Goal: Transaction & Acquisition: Purchase product/service

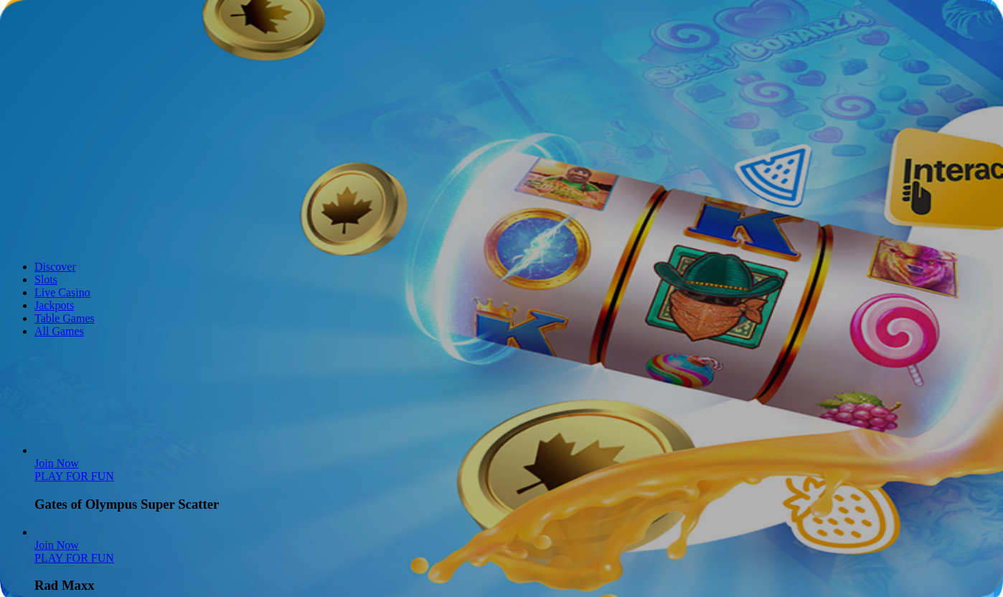
click at [57, 60] on button "Log in" at bounding box center [75, 51] width 37 height 15
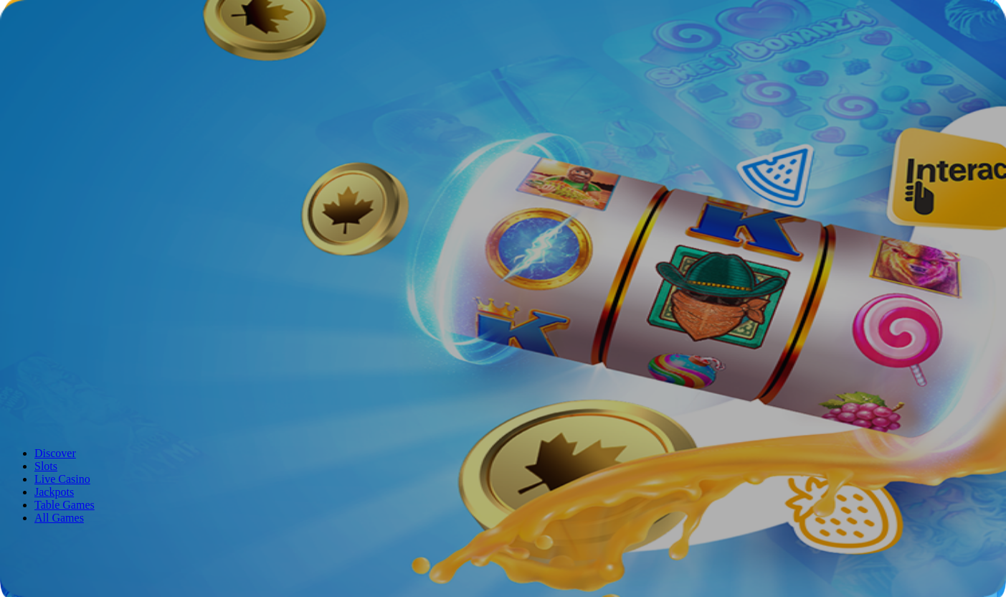
type input "**********"
click at [44, 289] on button "Log In" at bounding box center [25, 296] width 38 height 15
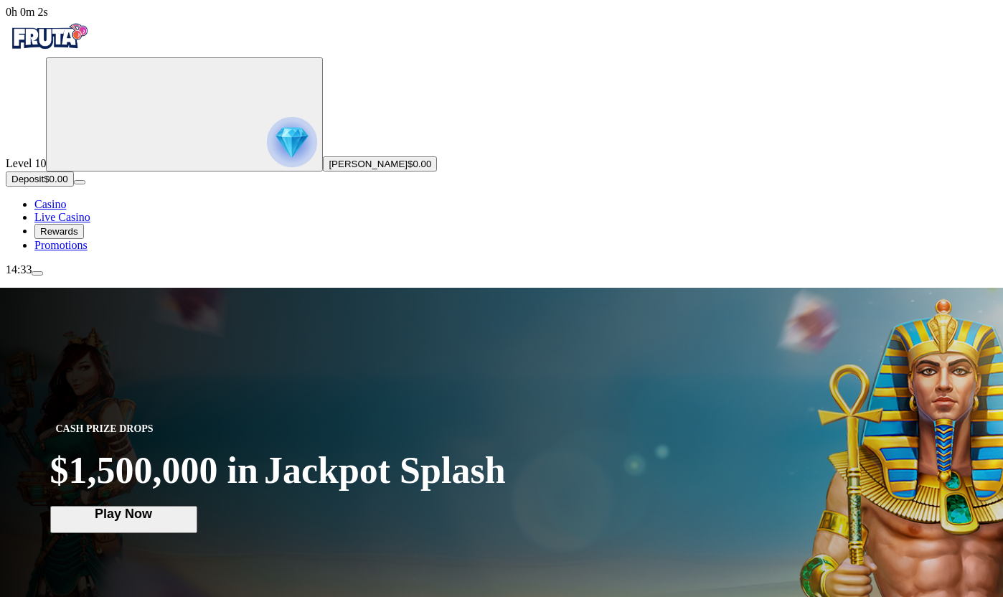
click at [267, 167] on img "Primary" at bounding box center [292, 142] width 50 height 50
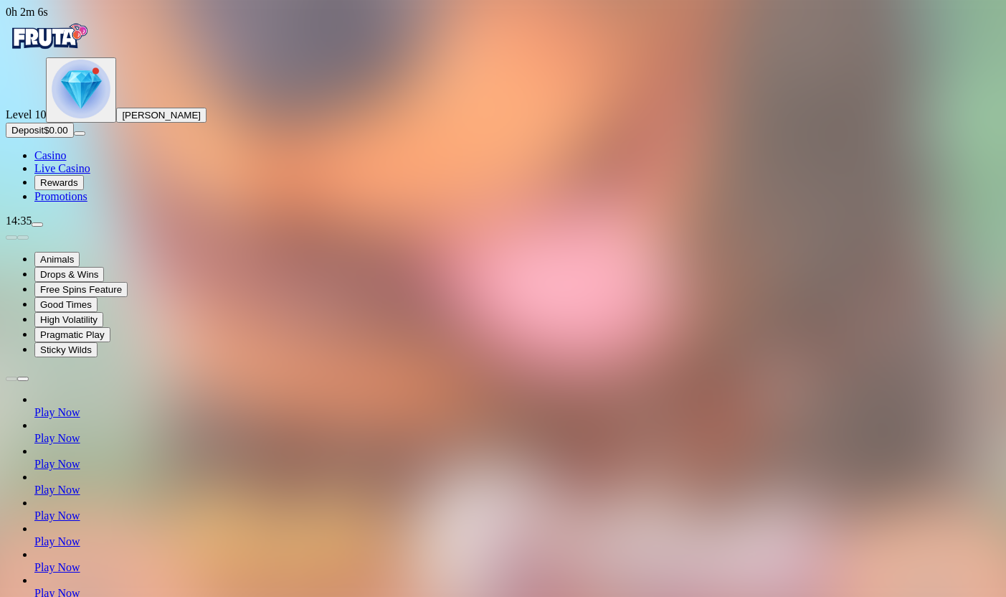
click at [37, 224] on span "menu icon" at bounding box center [37, 224] width 0 height 0
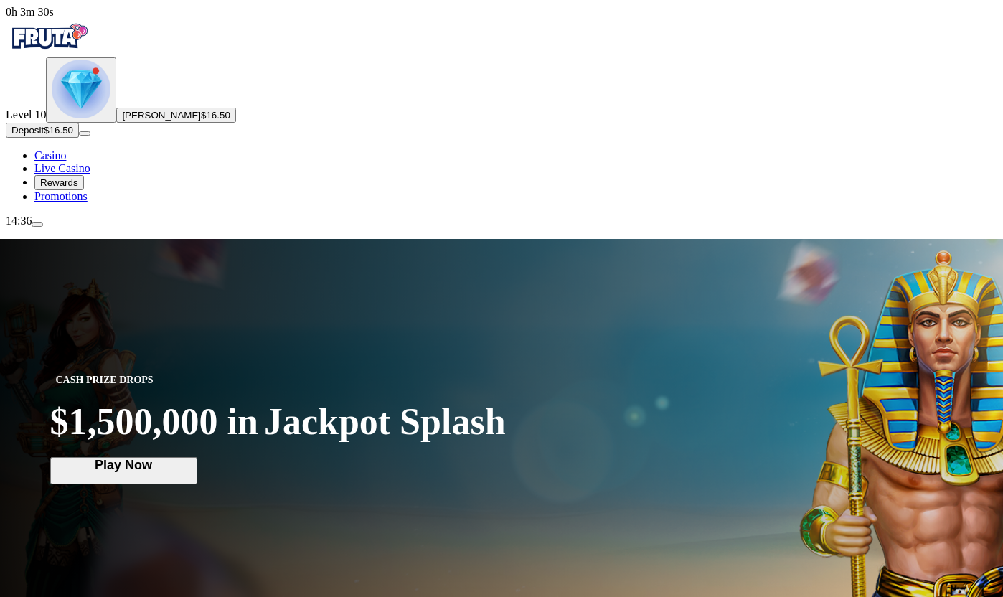
click at [66, 161] on span "Casino" at bounding box center [50, 155] width 32 height 12
click at [86, 118] on img "Primary" at bounding box center [81, 89] width 59 height 59
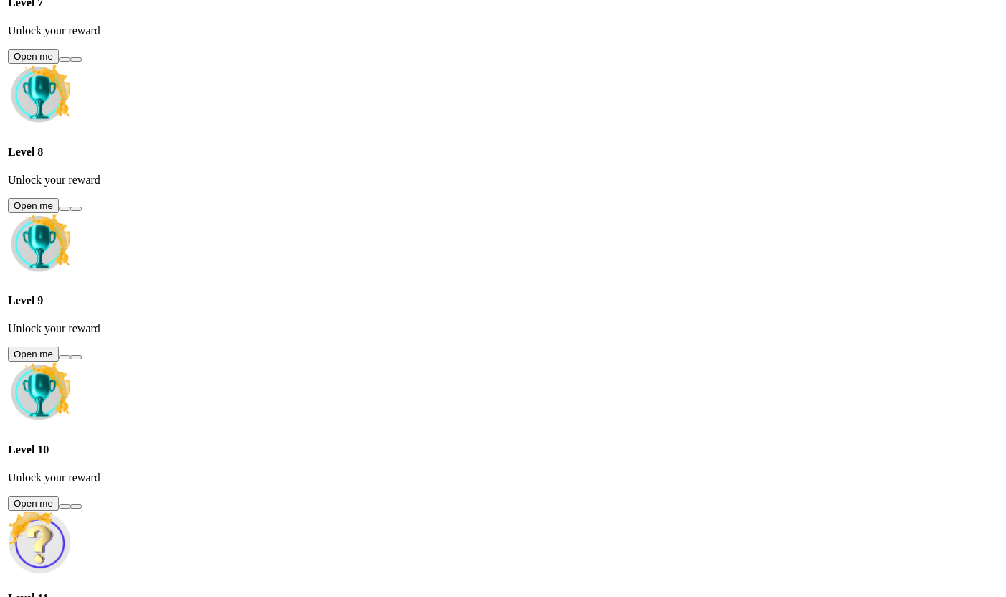
scroll to position [772, 0]
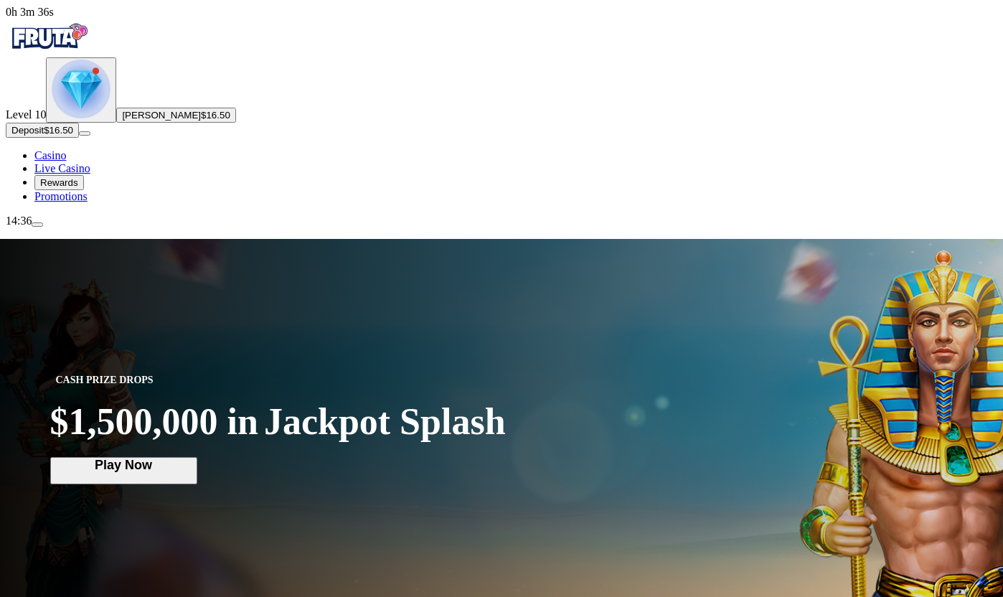
click at [43, 227] on button "menu" at bounding box center [37, 224] width 11 height 4
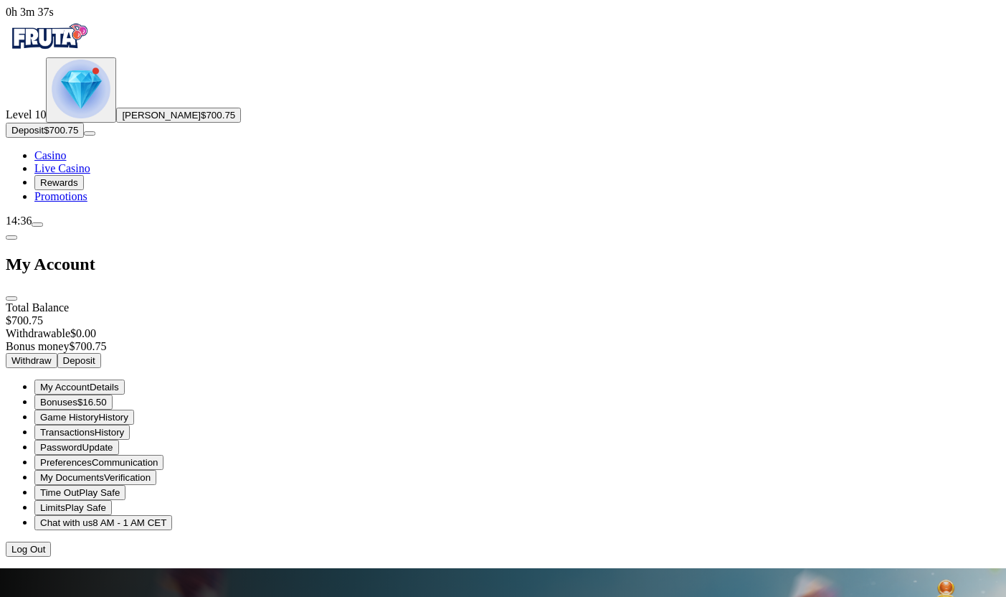
click at [107, 397] on span "$16.50" at bounding box center [91, 402] width 29 height 11
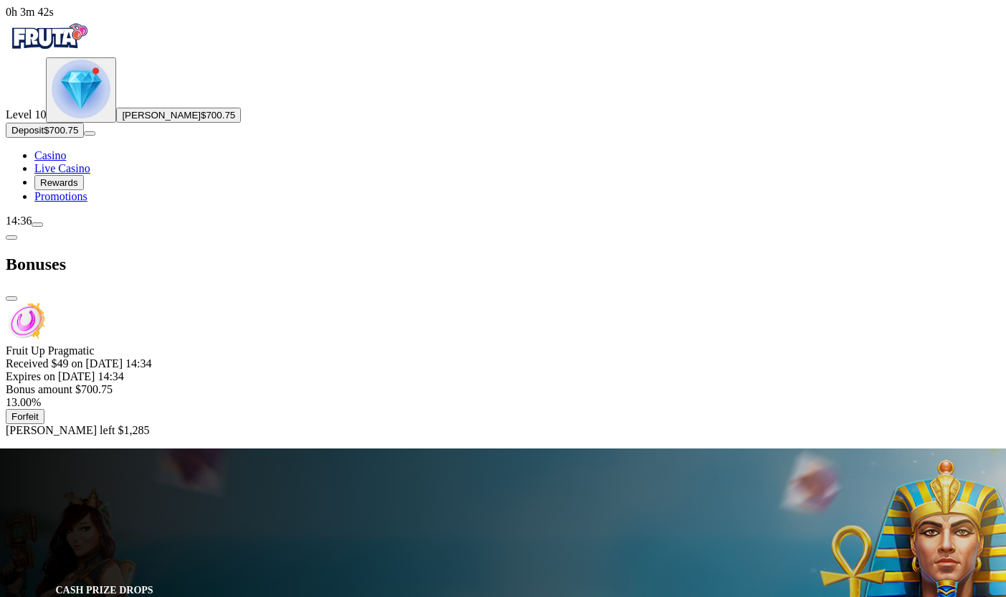
click at [11, 298] on span "close icon" at bounding box center [11, 298] width 0 height 0
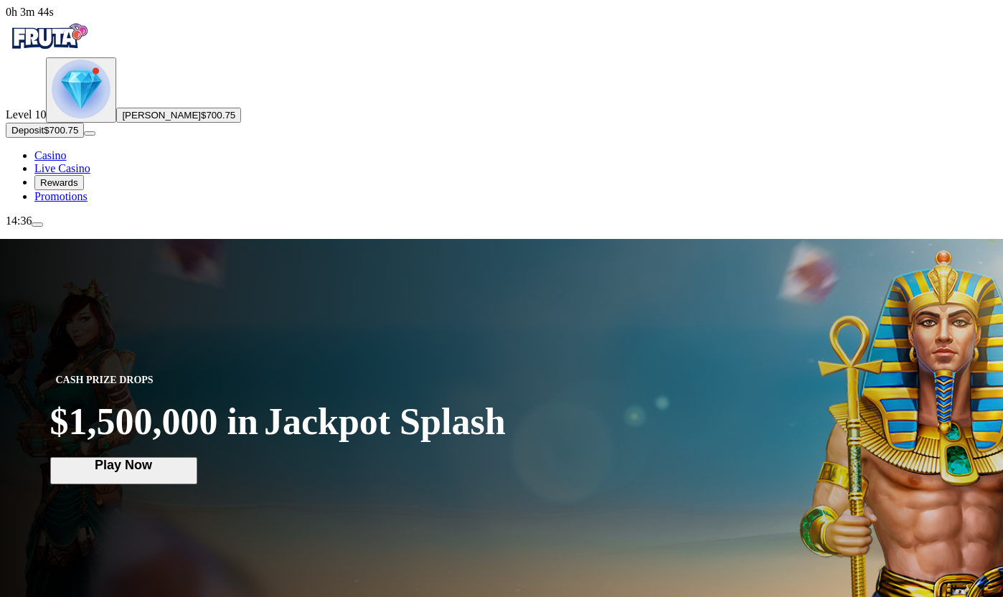
click at [66, 161] on span "Casino" at bounding box center [50, 155] width 32 height 12
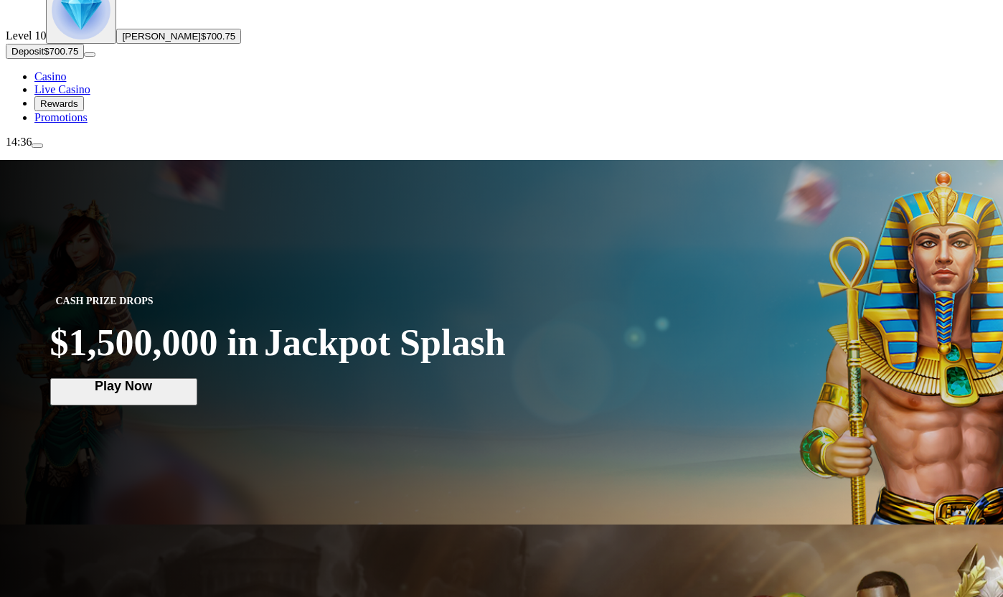
scroll to position [159, 0]
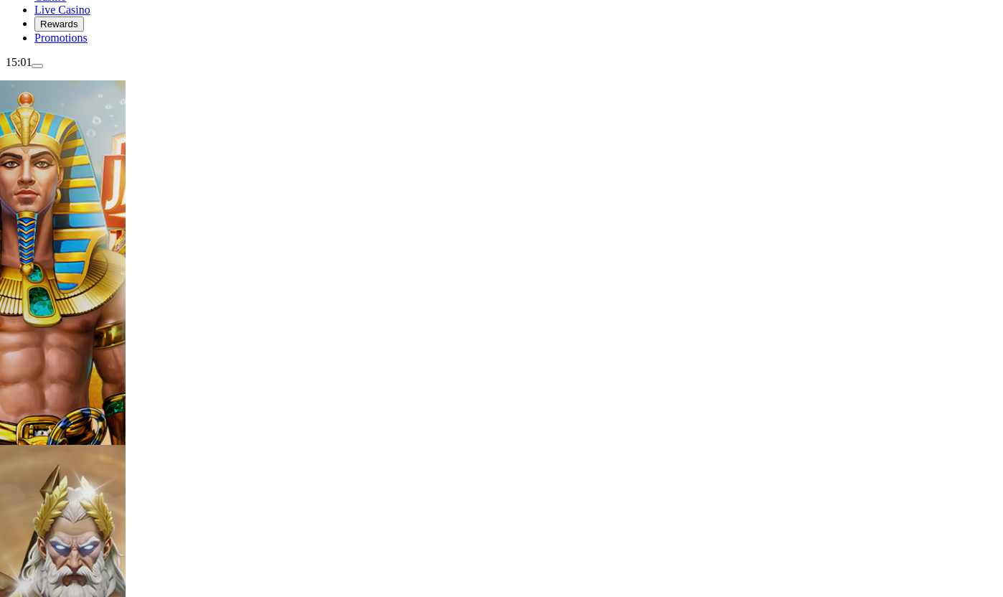
type input "****"
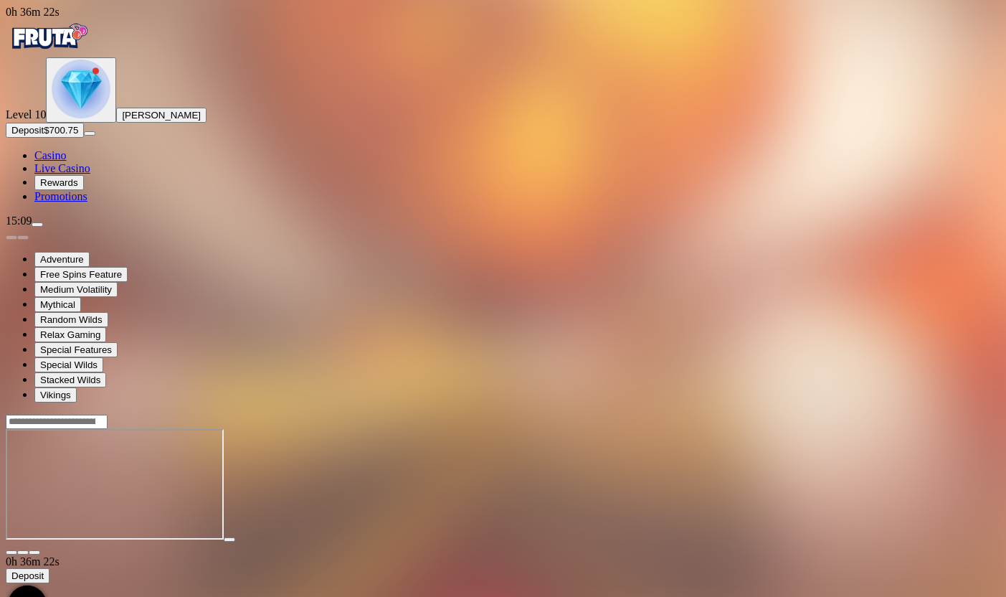
click at [37, 224] on span "menu icon" at bounding box center [37, 224] width 0 height 0
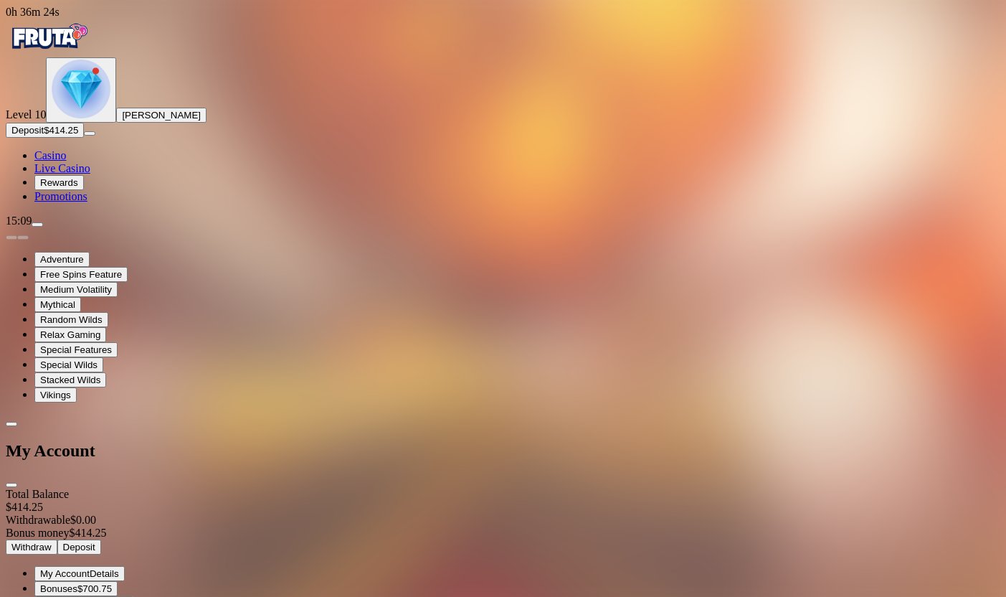
click at [77, 583] on span "Bonuses" at bounding box center [58, 588] width 37 height 11
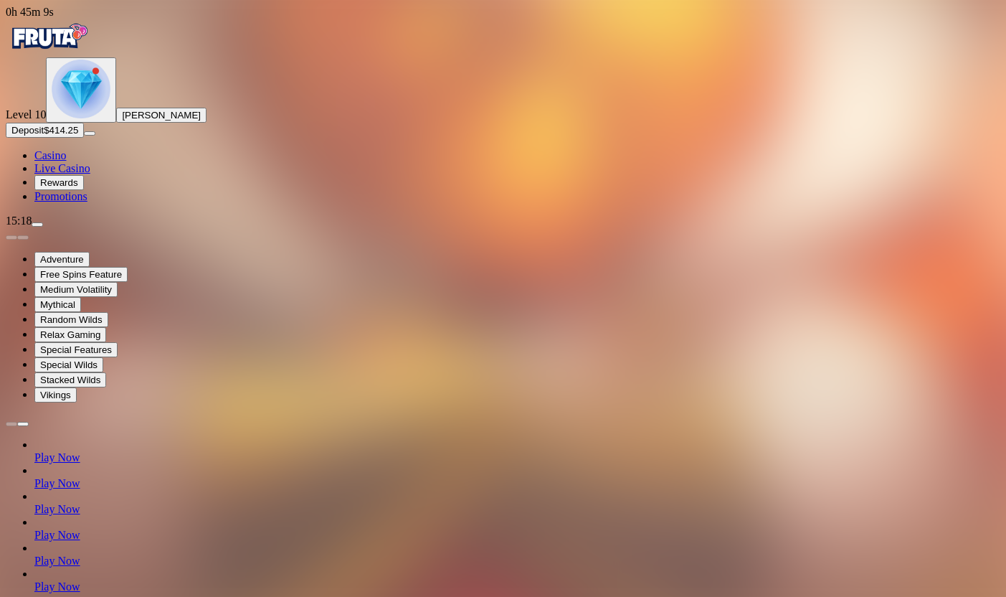
click at [37, 224] on span "menu icon" at bounding box center [37, 224] width 0 height 0
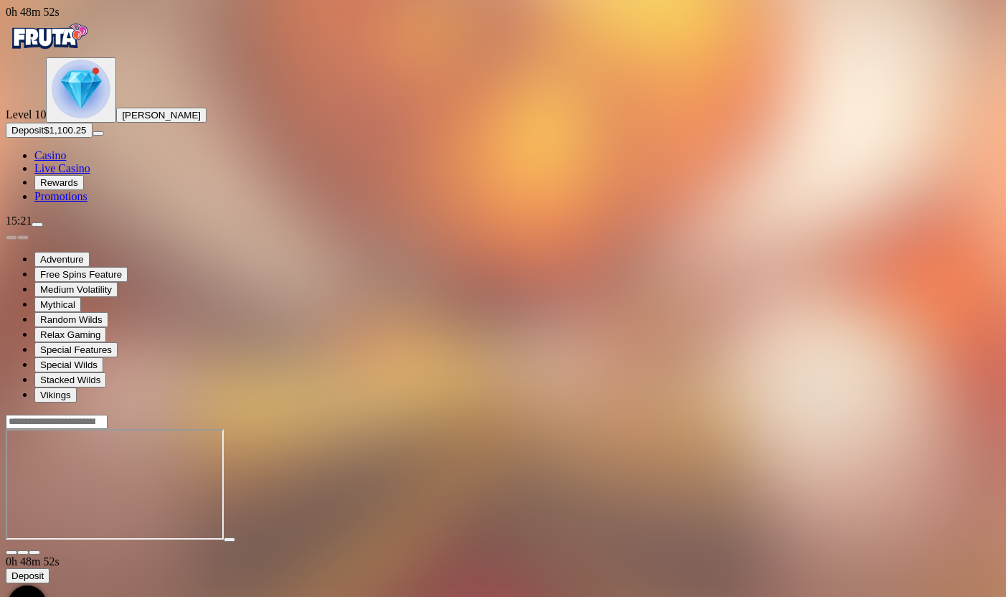
click at [37, 224] on span "menu icon" at bounding box center [37, 224] width 0 height 0
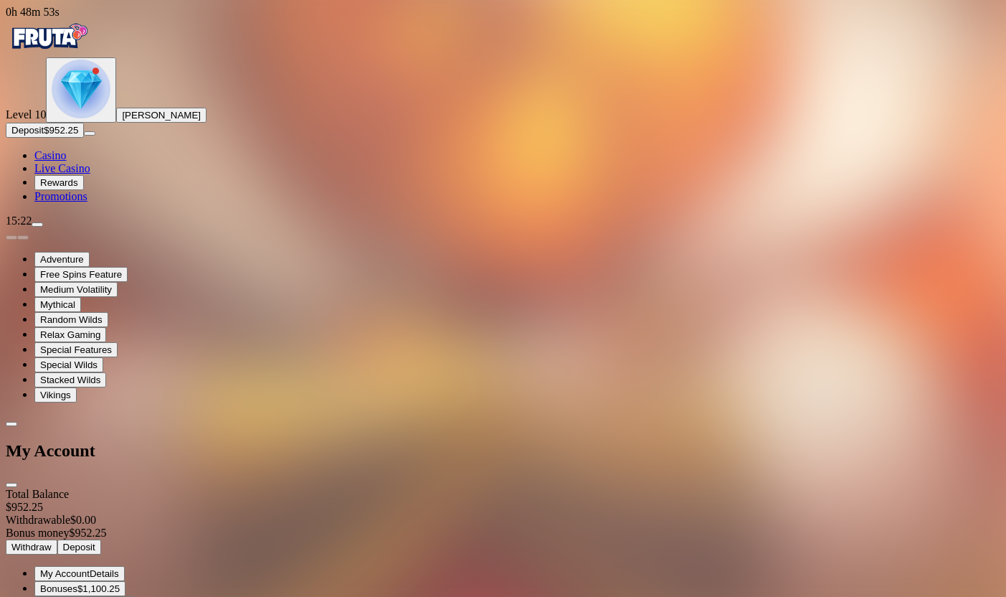
click at [120, 583] on span "$1,100.25" at bounding box center [98, 588] width 42 height 11
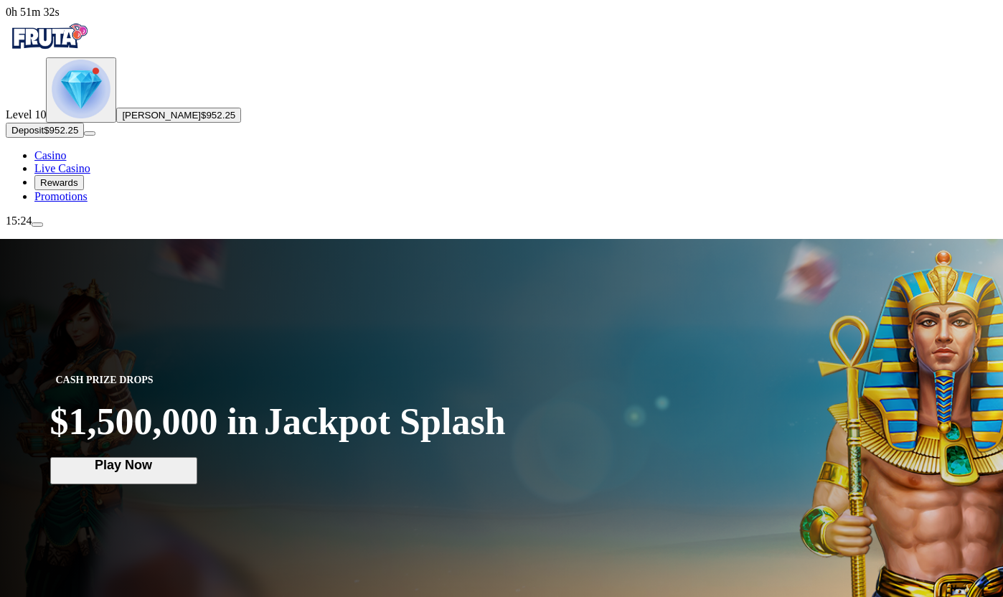
click at [37, 224] on span "menu icon" at bounding box center [37, 224] width 0 height 0
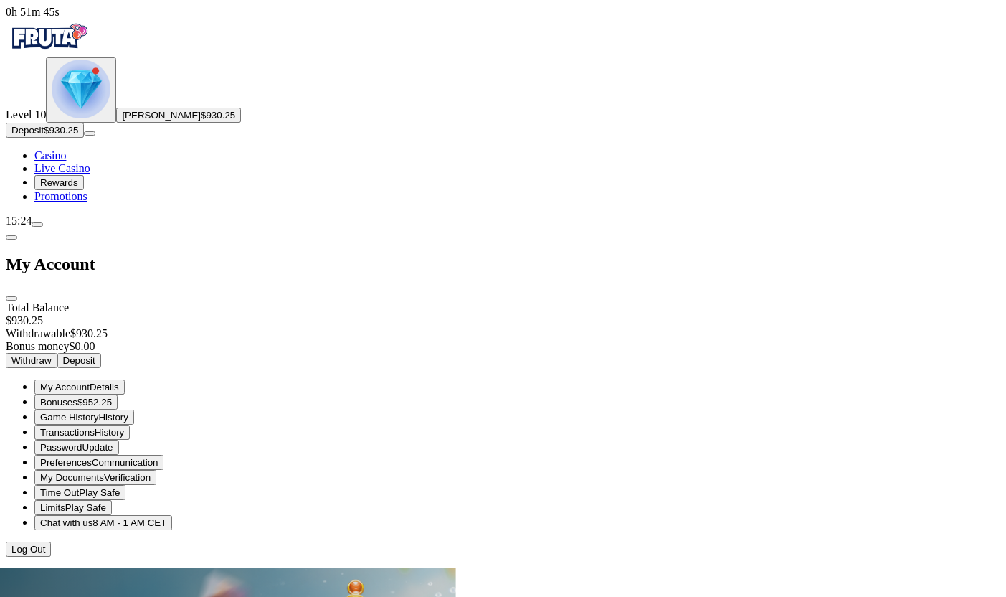
click at [52, 355] on span "Withdraw" at bounding box center [31, 360] width 40 height 11
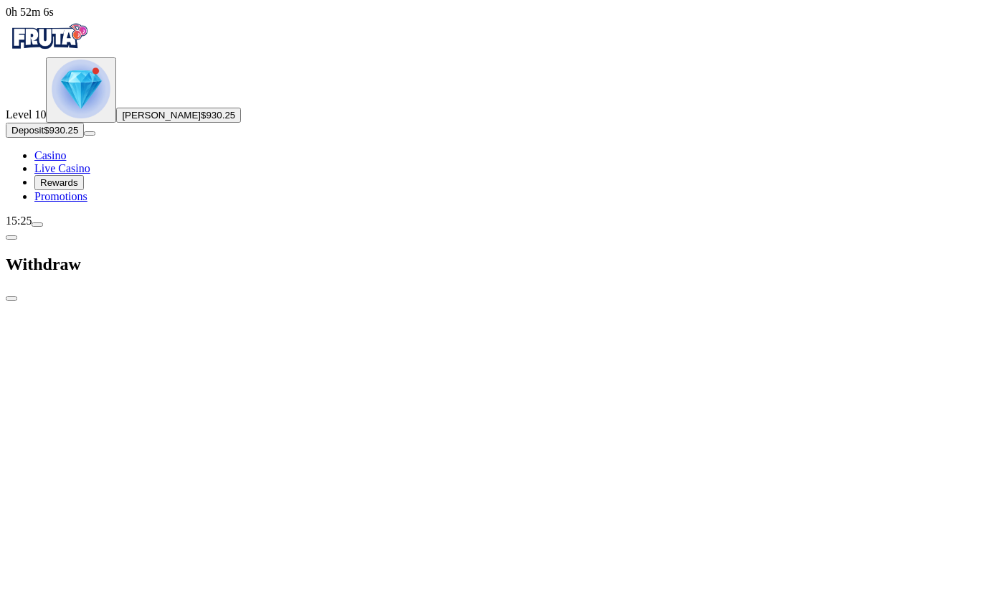
click at [37, 224] on span "menu icon" at bounding box center [37, 224] width 0 height 0
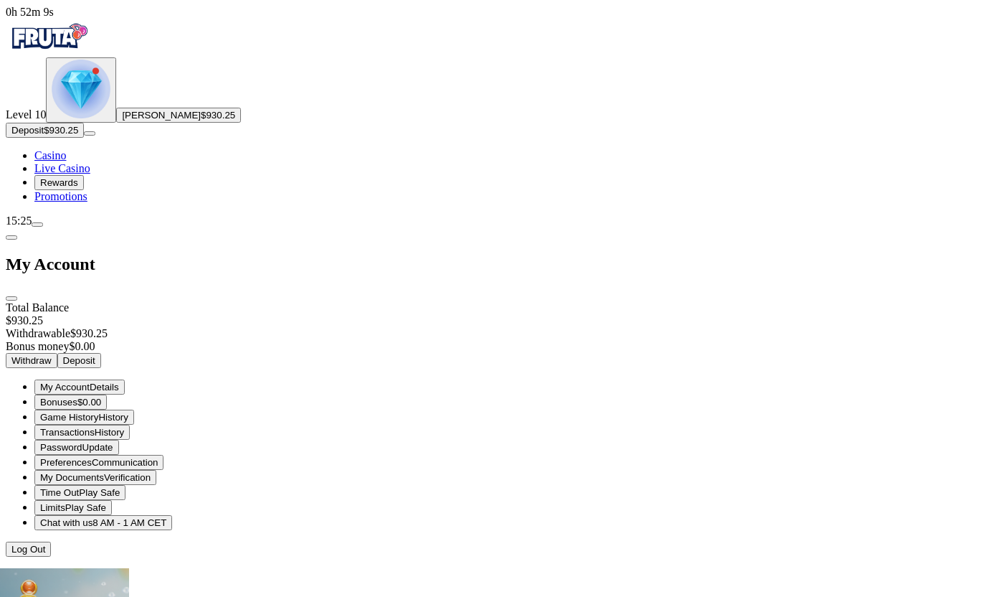
click at [104, 472] on span "My Documents" at bounding box center [72, 477] width 64 height 11
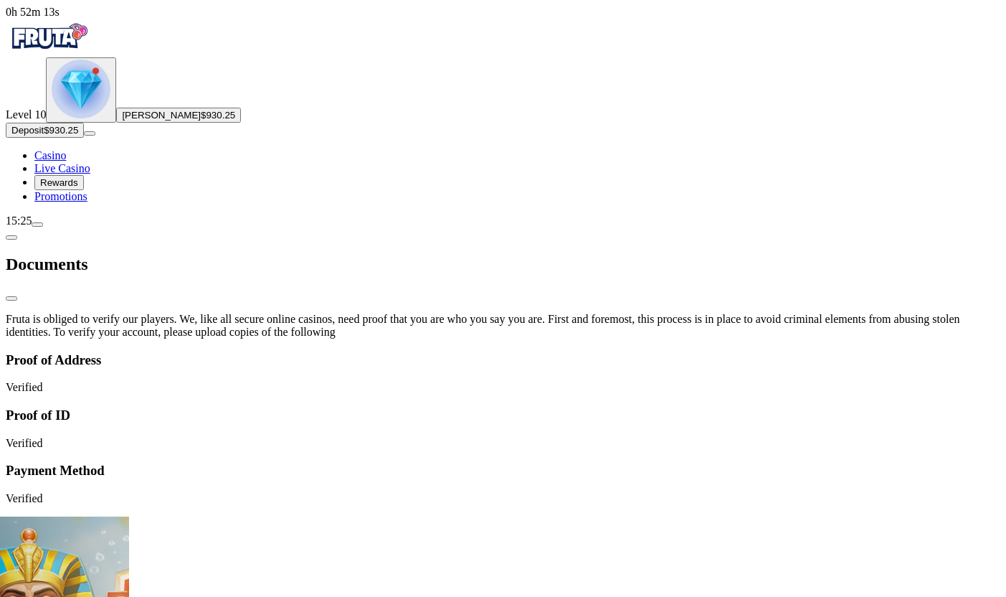
click at [71, 46] on img "Primary" at bounding box center [49, 37] width 86 height 36
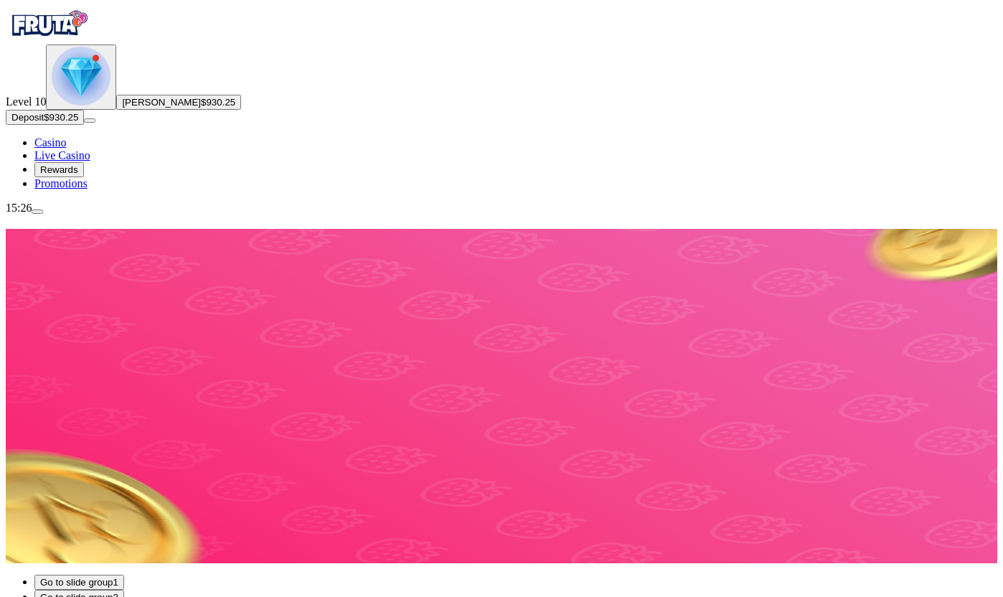
scroll to position [0, 38]
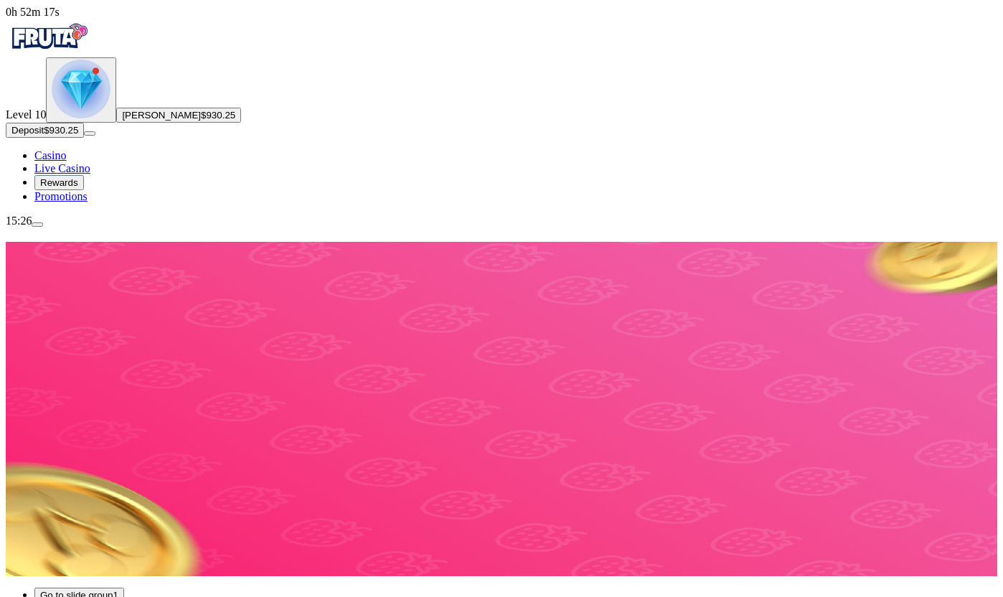
click at [37, 224] on span "menu icon" at bounding box center [37, 224] width 0 height 0
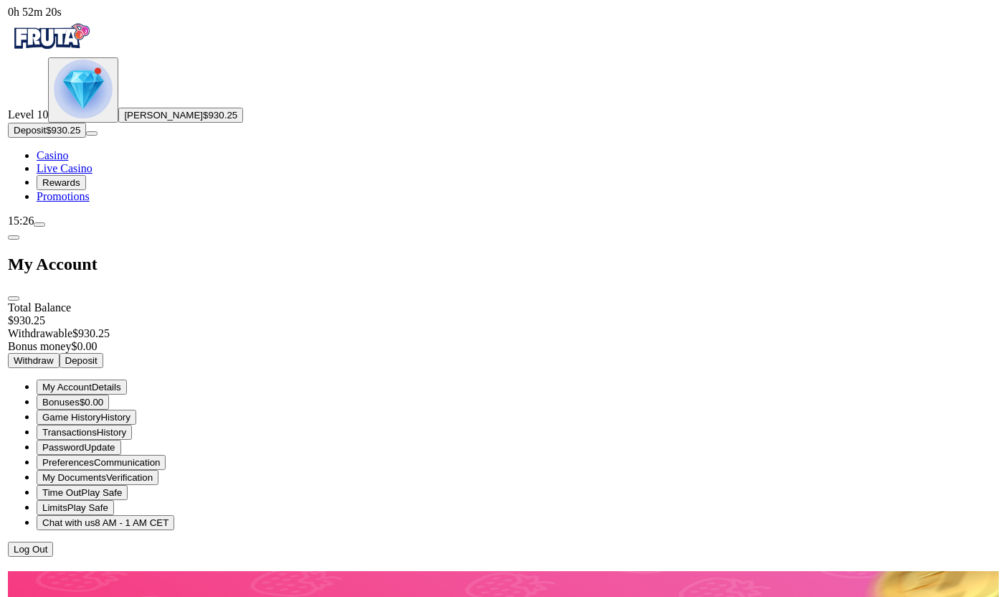
scroll to position [0, 34]
click at [52, 355] on span "Withdraw" at bounding box center [31, 360] width 40 height 11
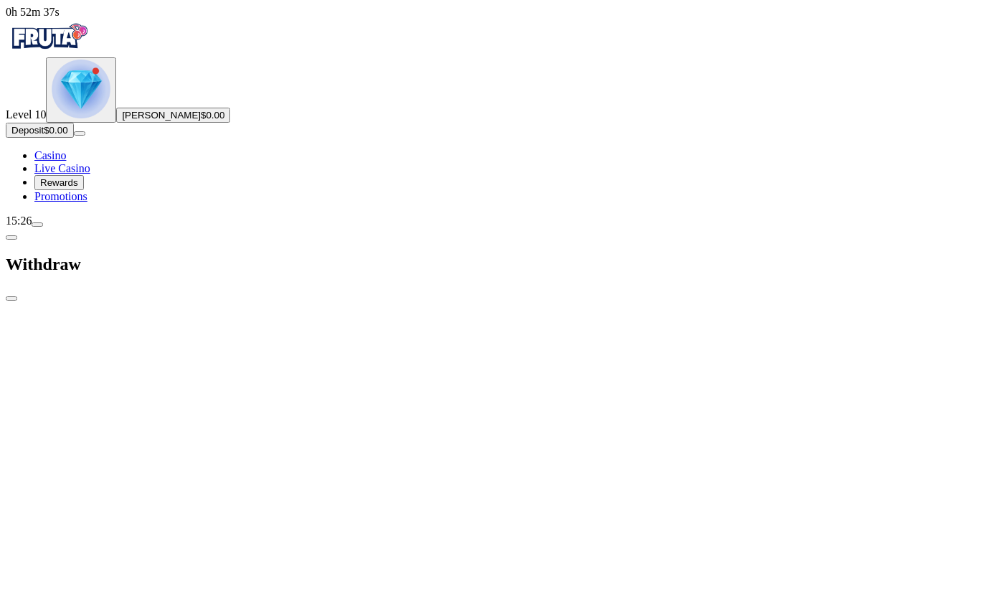
click at [11, 298] on span "close icon" at bounding box center [11, 298] width 0 height 0
